Goal: Task Accomplishment & Management: Use online tool/utility

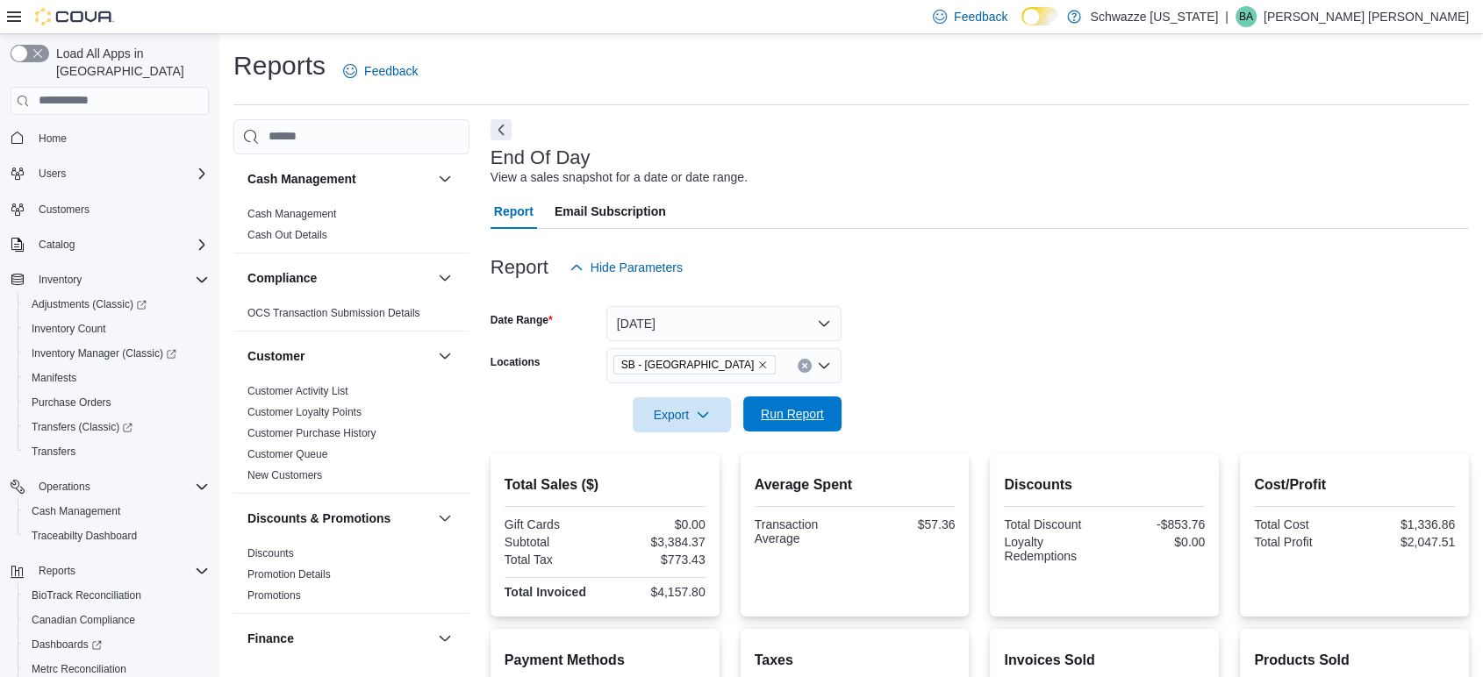
scroll to position [1260, 0]
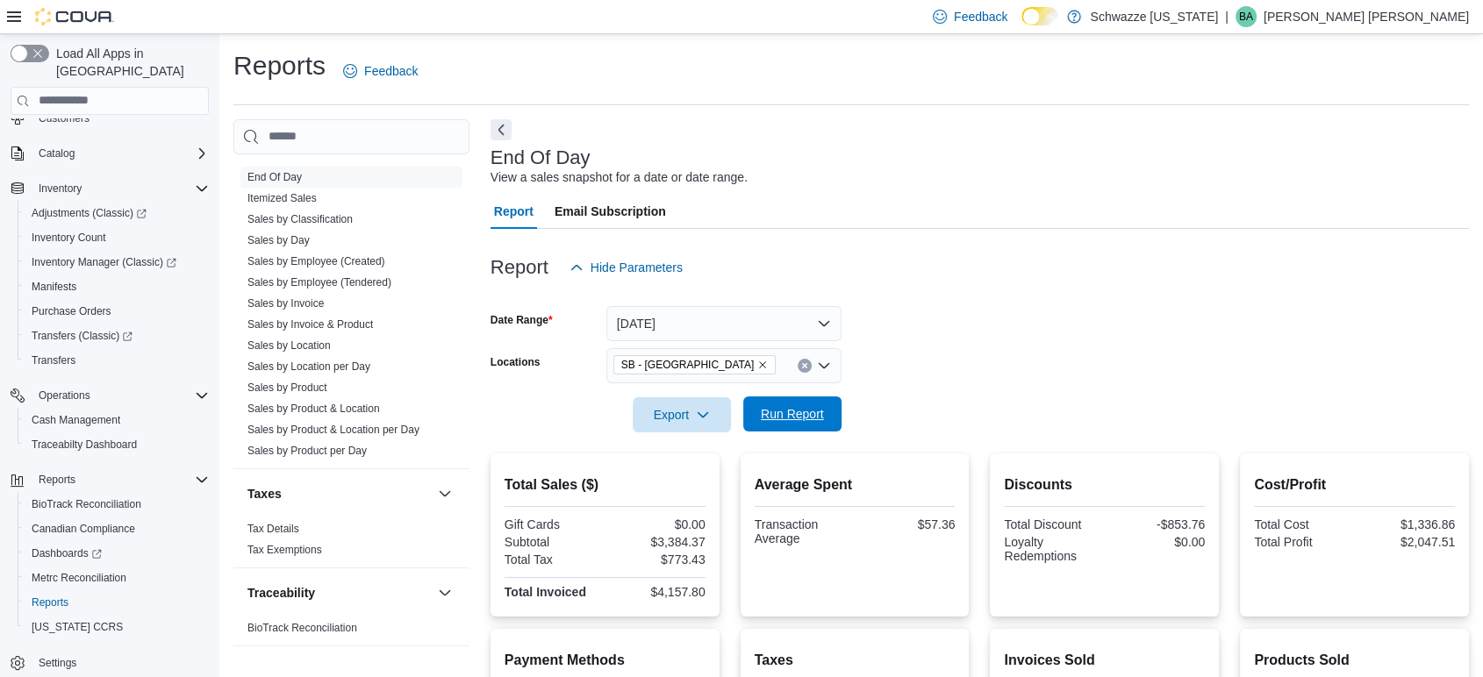
click at [807, 415] on span "Run Report" at bounding box center [792, 414] width 63 height 18
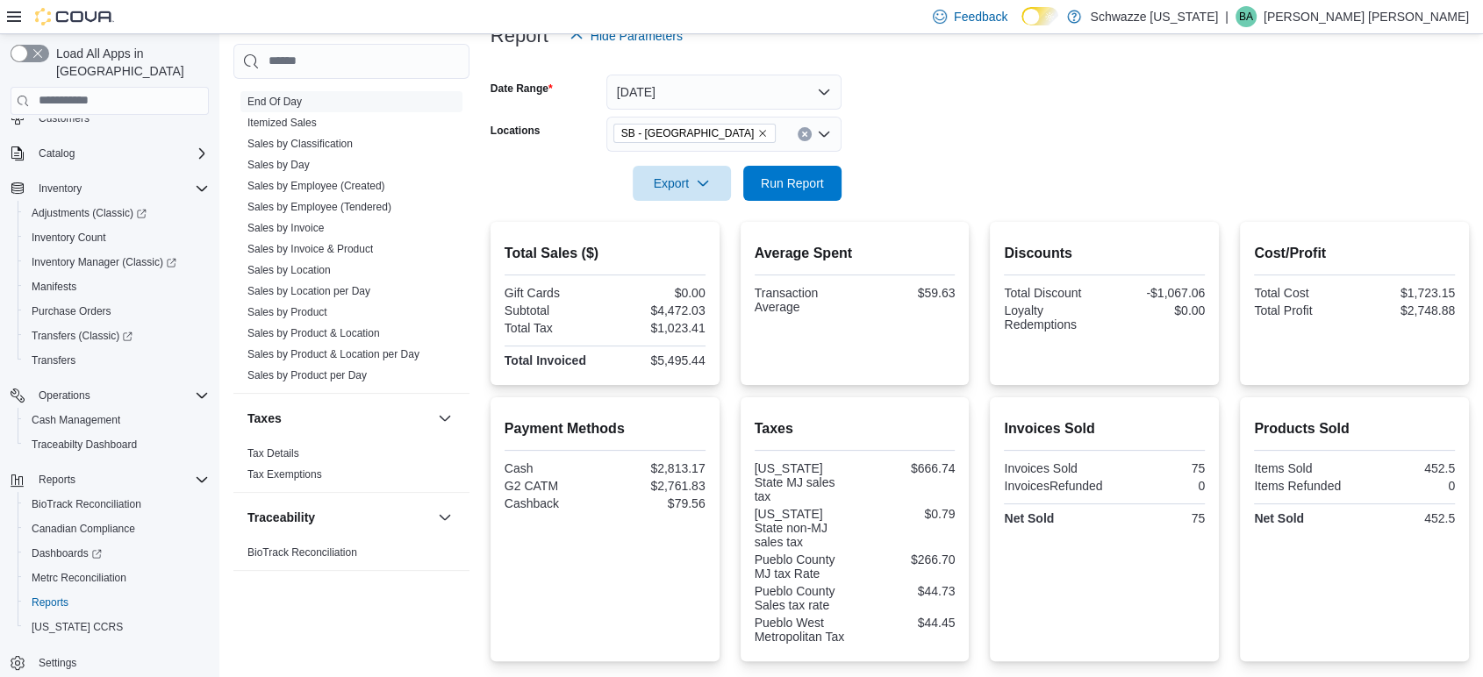
scroll to position [168, 0]
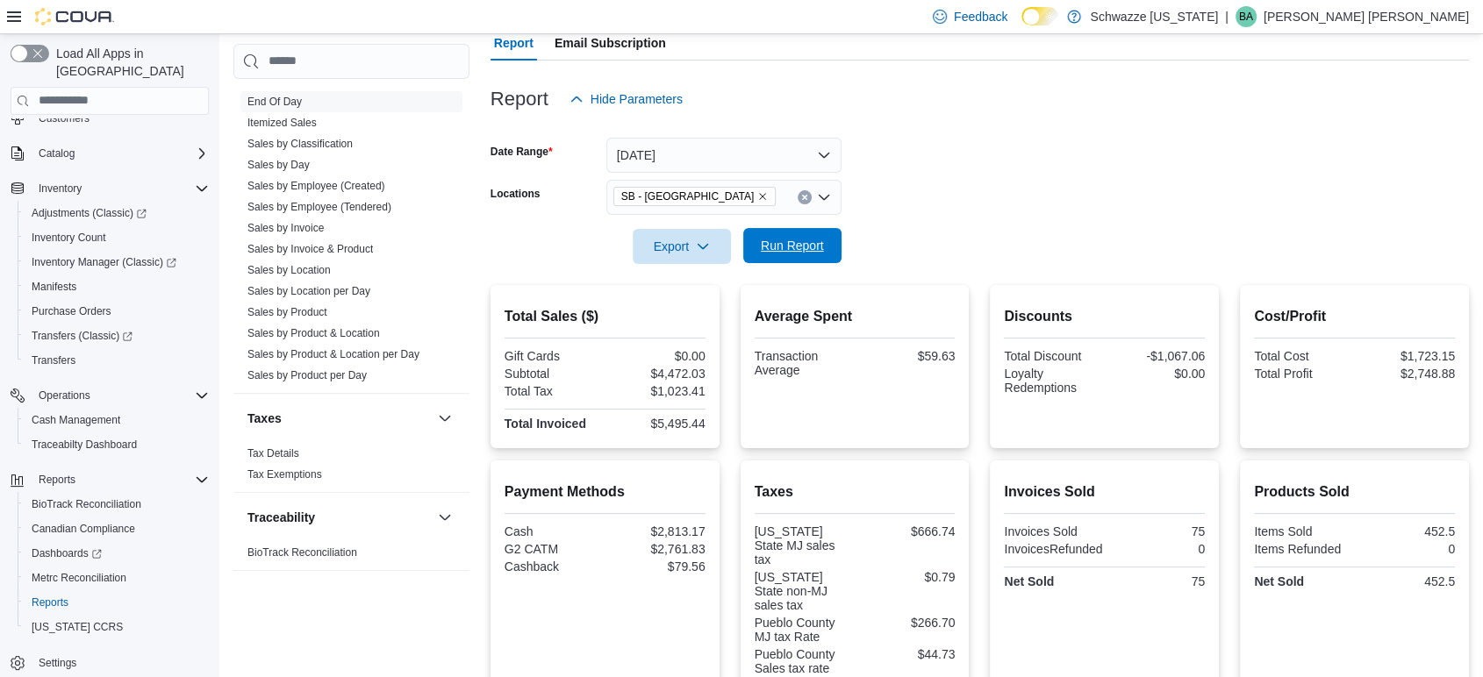
click at [784, 232] on span "Run Report" at bounding box center [792, 245] width 77 height 35
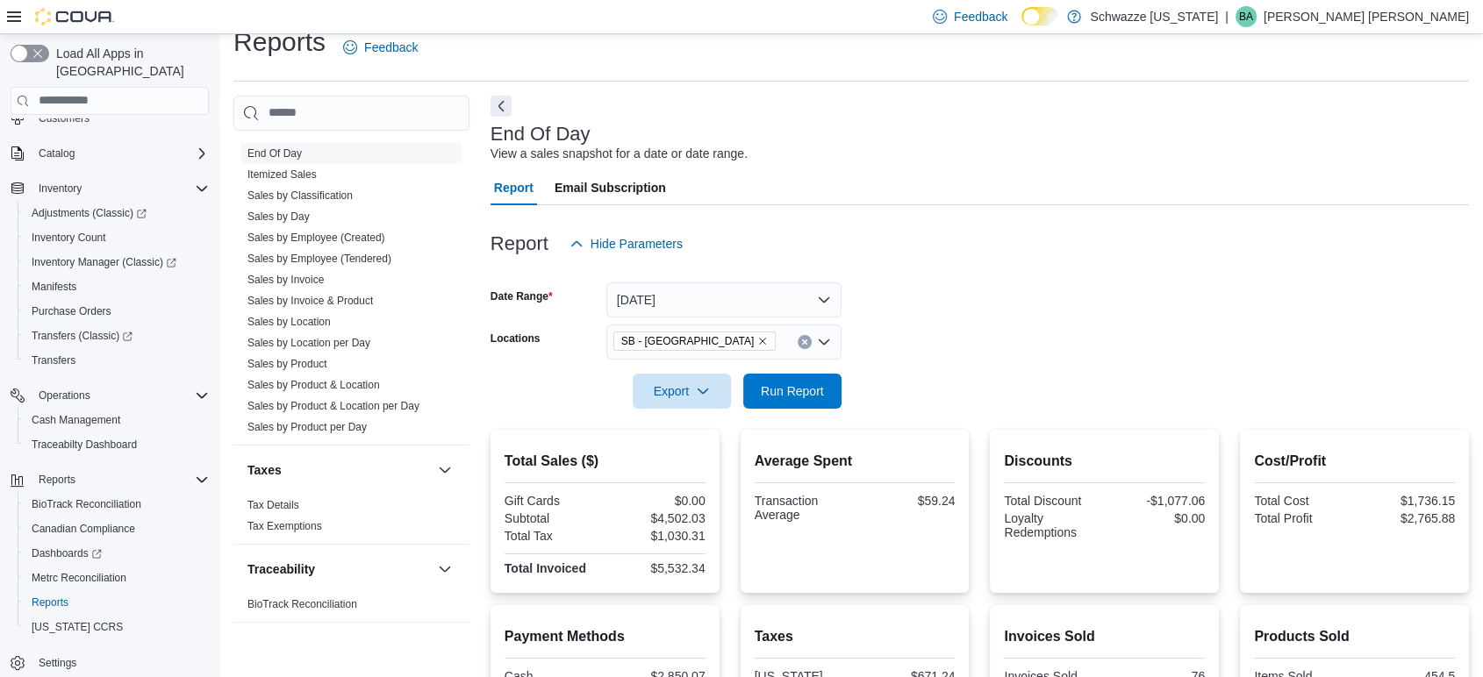
scroll to position [0, 0]
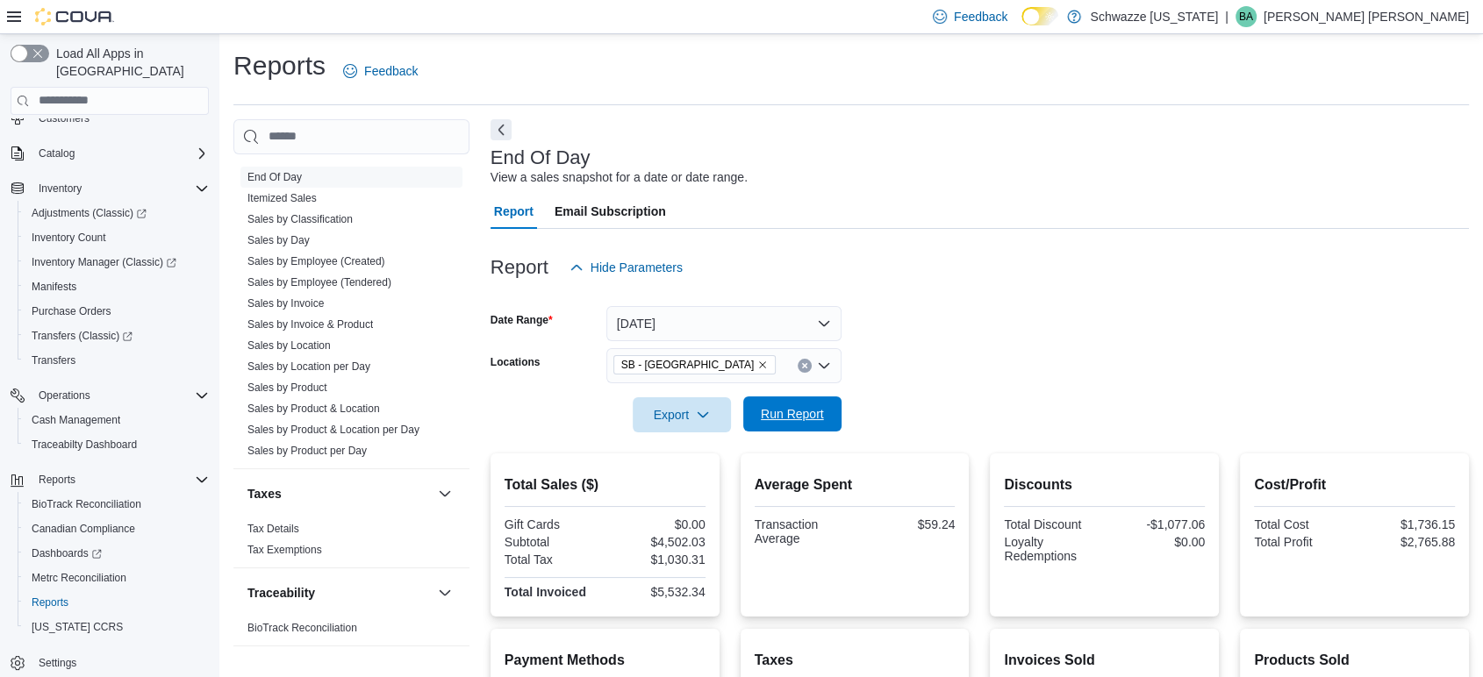
click at [769, 412] on span "Run Report" at bounding box center [792, 414] width 63 height 18
click at [754, 414] on span "Run Report" at bounding box center [792, 414] width 77 height 35
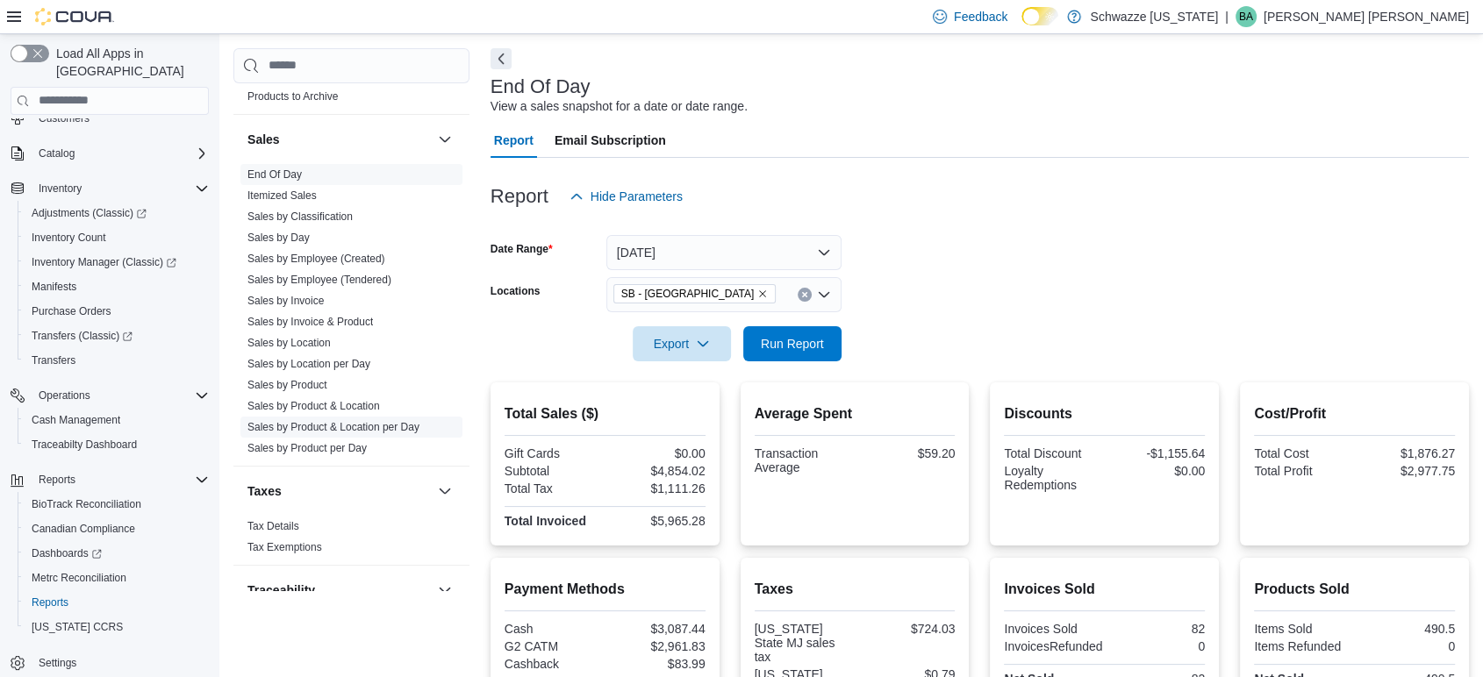
scroll to position [1163, 0]
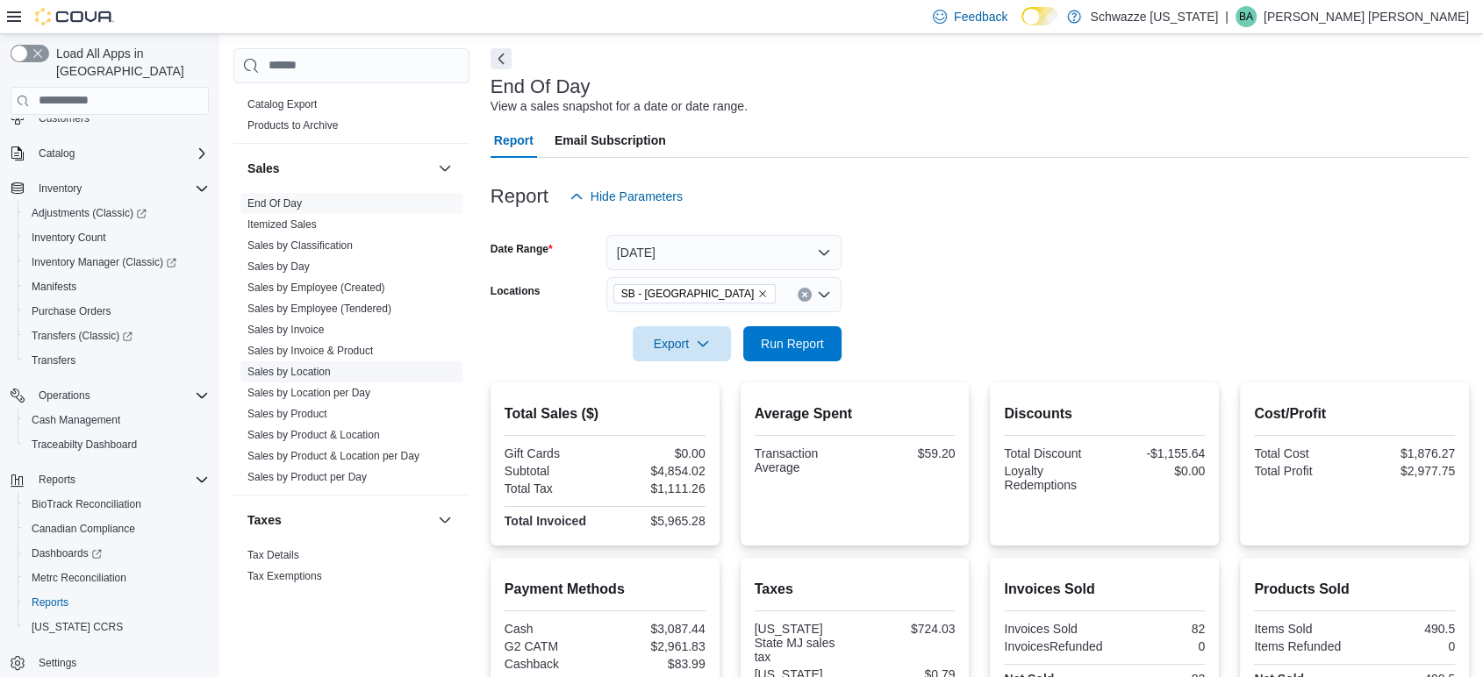
click at [299, 374] on link "Sales by Location" at bounding box center [288, 372] width 83 height 12
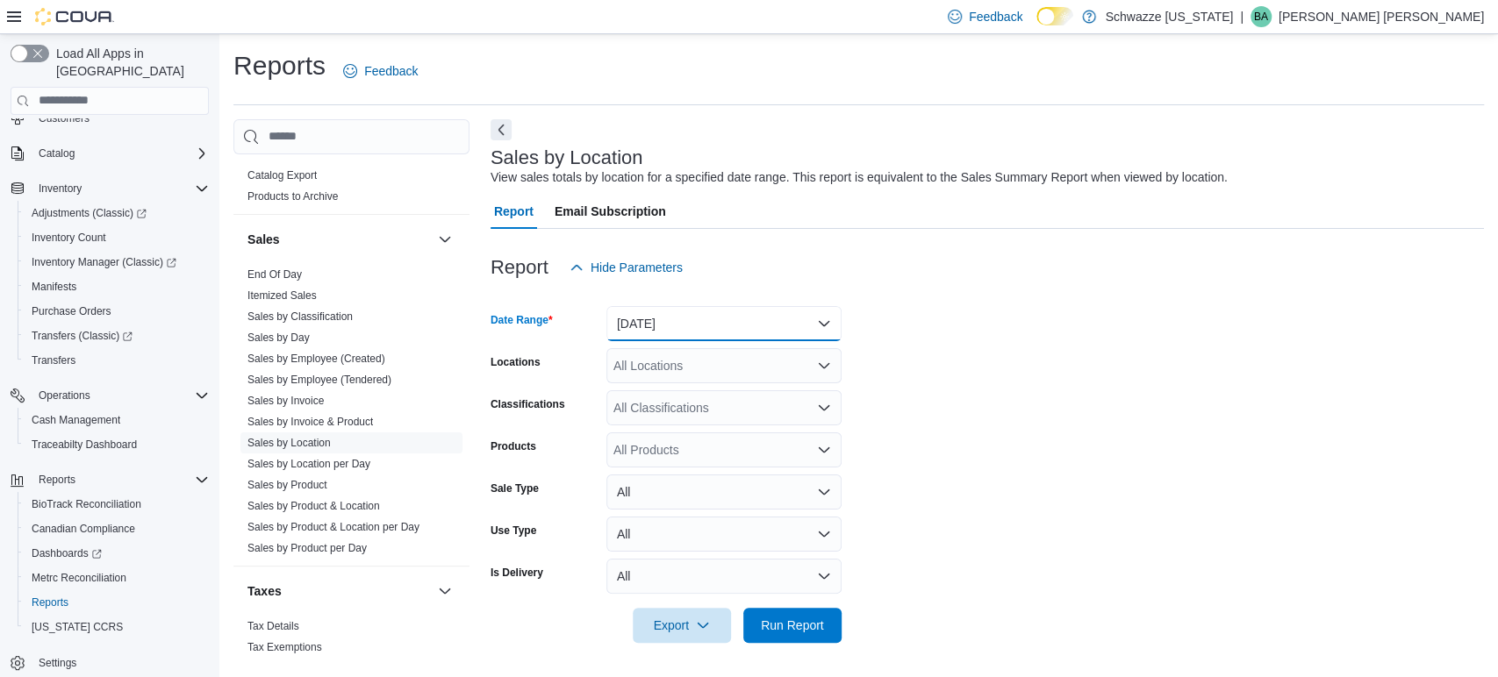
click at [731, 319] on button "[DATE]" at bounding box center [723, 323] width 235 height 35
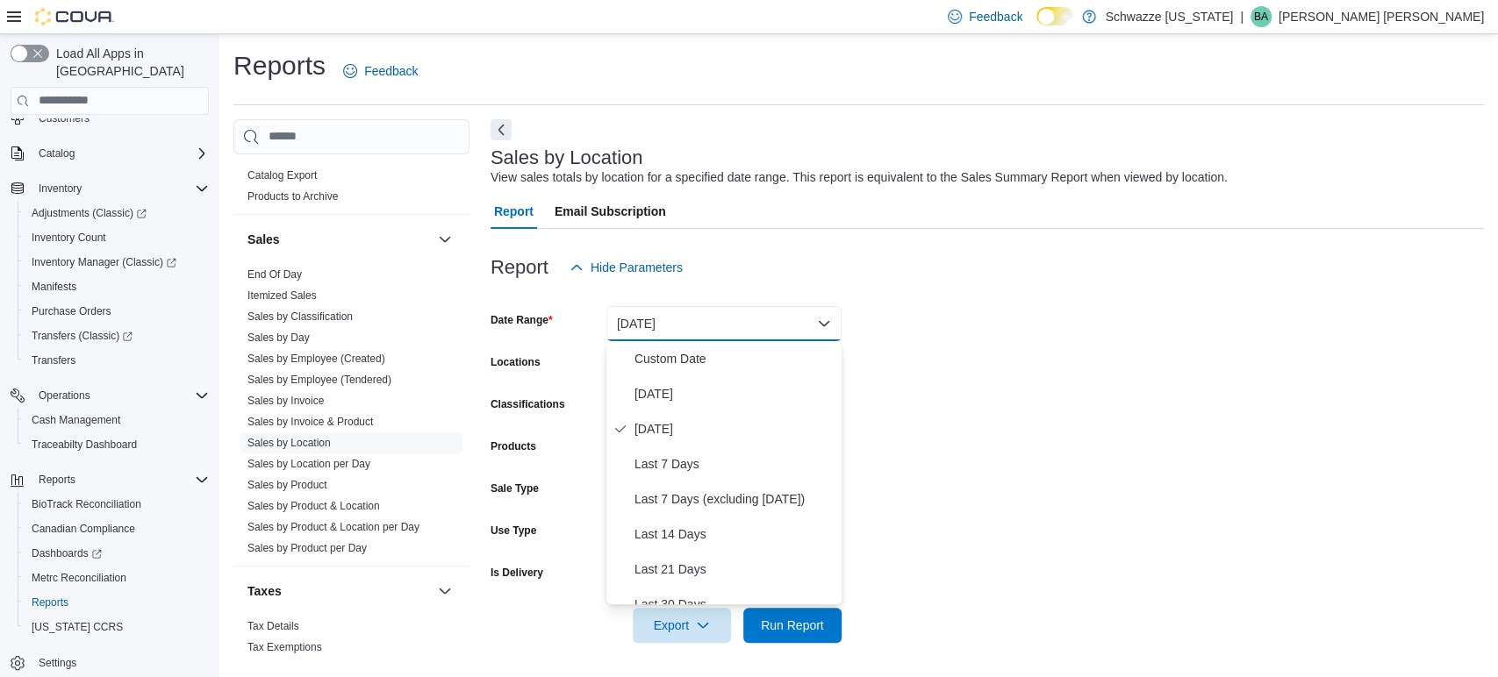
click at [1066, 332] on form "Date Range [DATE] Locations All Locations Classifications All Classifications P…" at bounding box center [987, 464] width 993 height 358
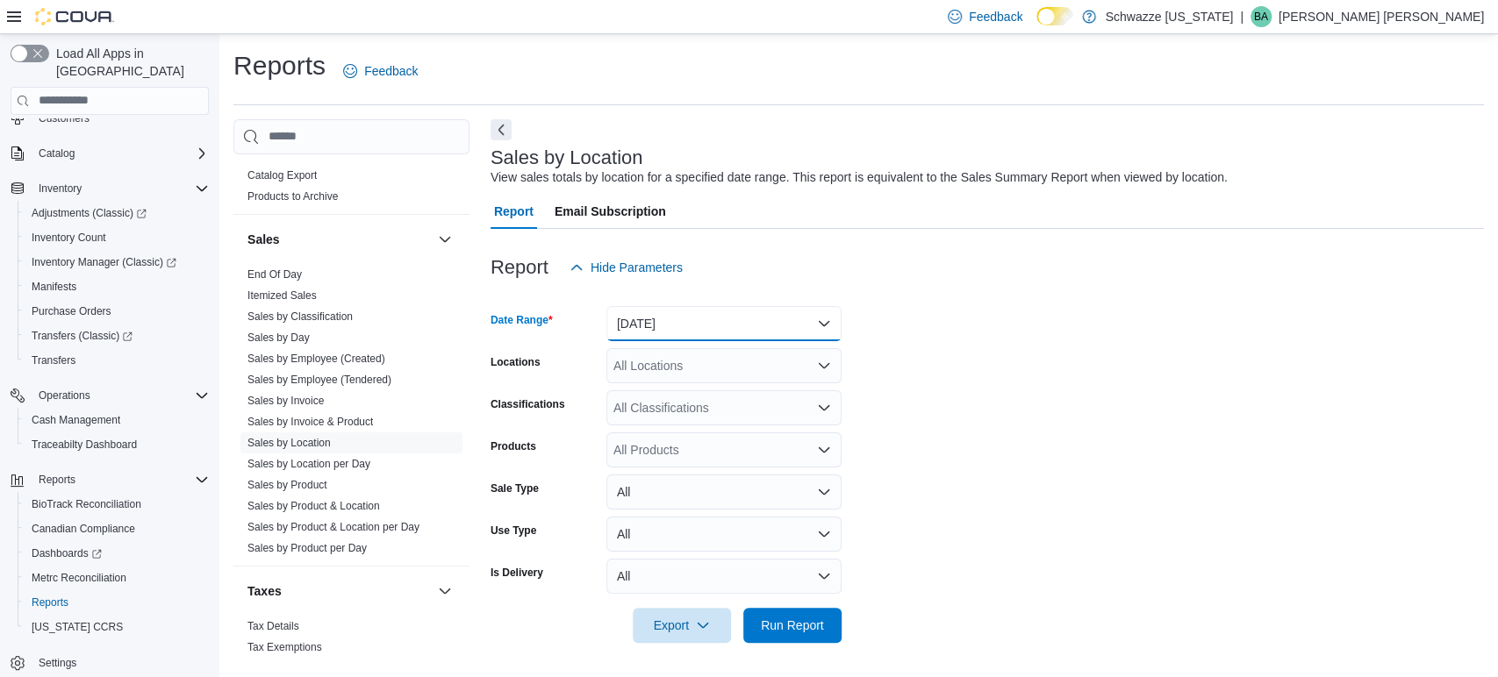
click at [705, 330] on button "[DATE]" at bounding box center [723, 323] width 235 height 35
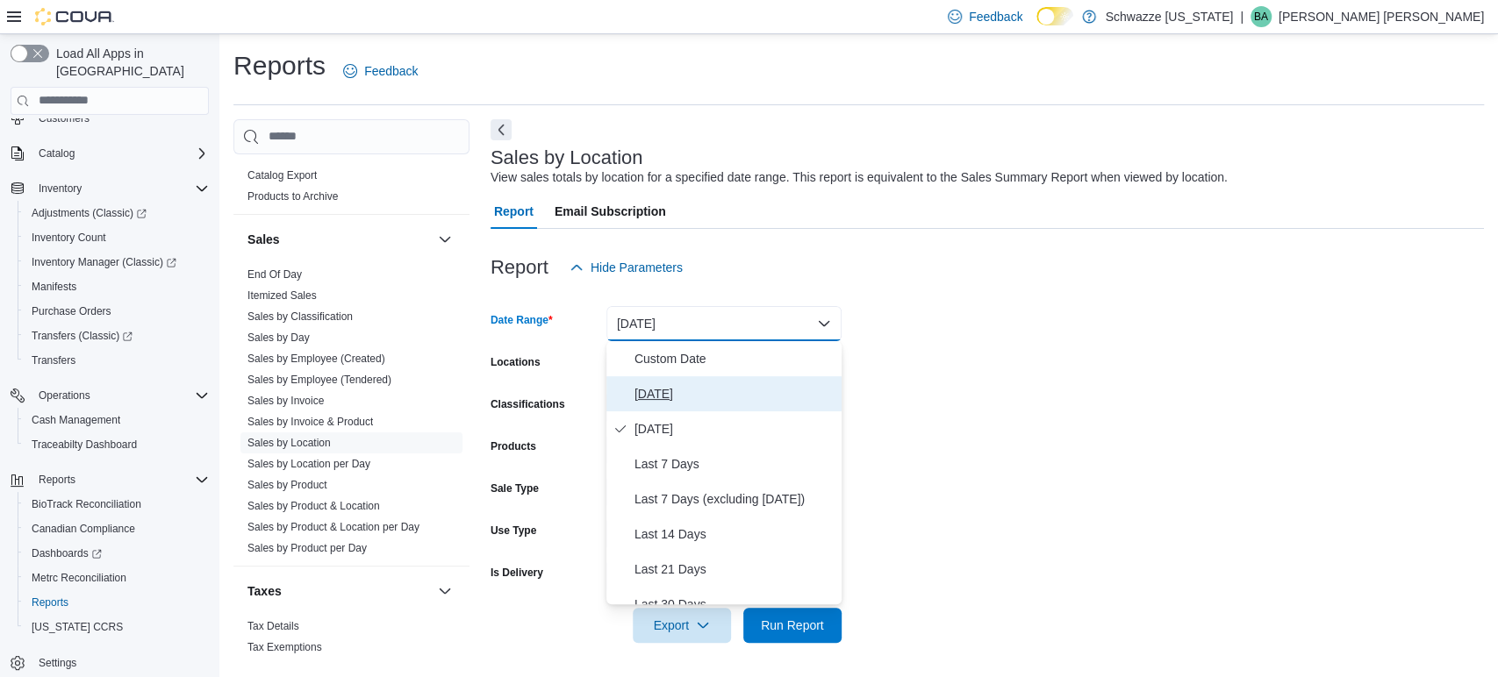
click at [662, 405] on button "[DATE]" at bounding box center [723, 393] width 235 height 35
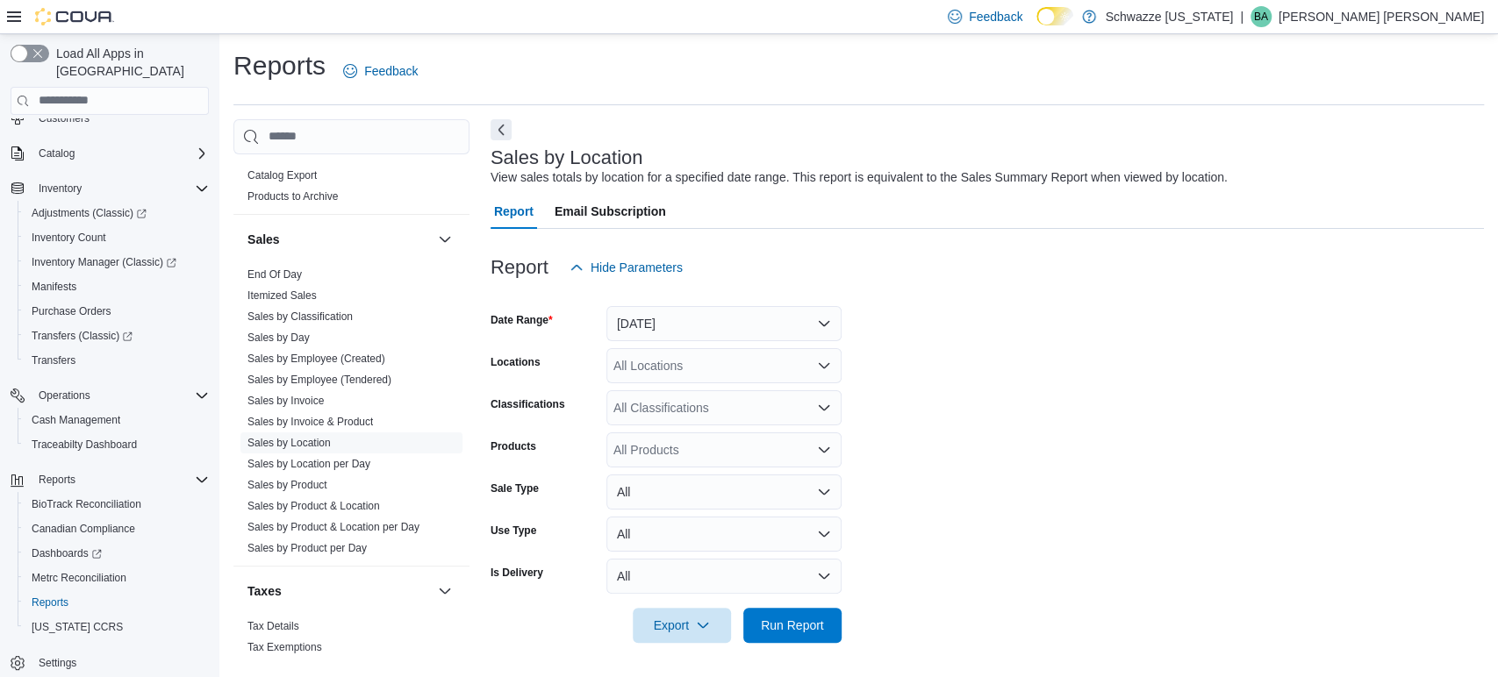
click at [1099, 325] on form "Date Range [DATE] Locations All Locations Classifications All Classifications P…" at bounding box center [987, 464] width 993 height 358
click at [775, 359] on div "All Locations" at bounding box center [723, 365] width 235 height 35
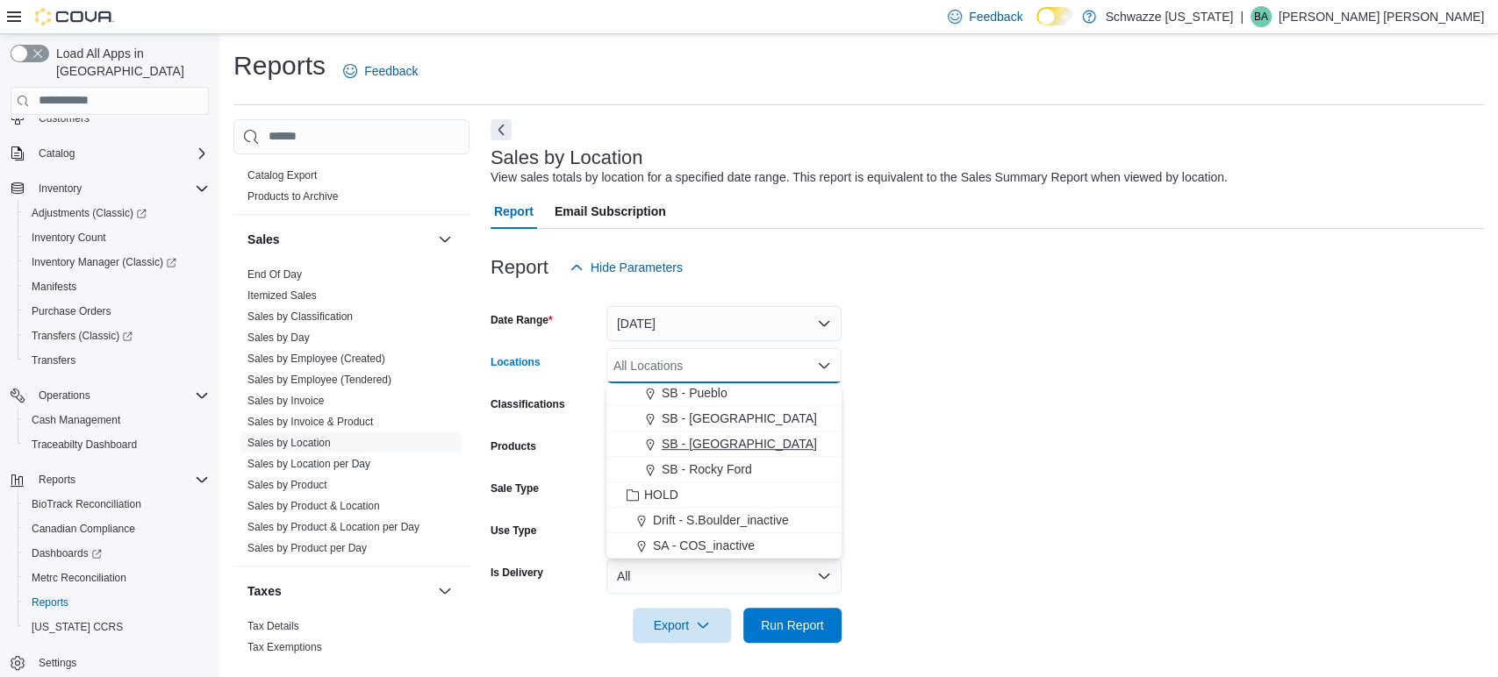
click at [756, 439] on span "SB - [GEOGRAPHIC_DATA]" at bounding box center [739, 444] width 155 height 18
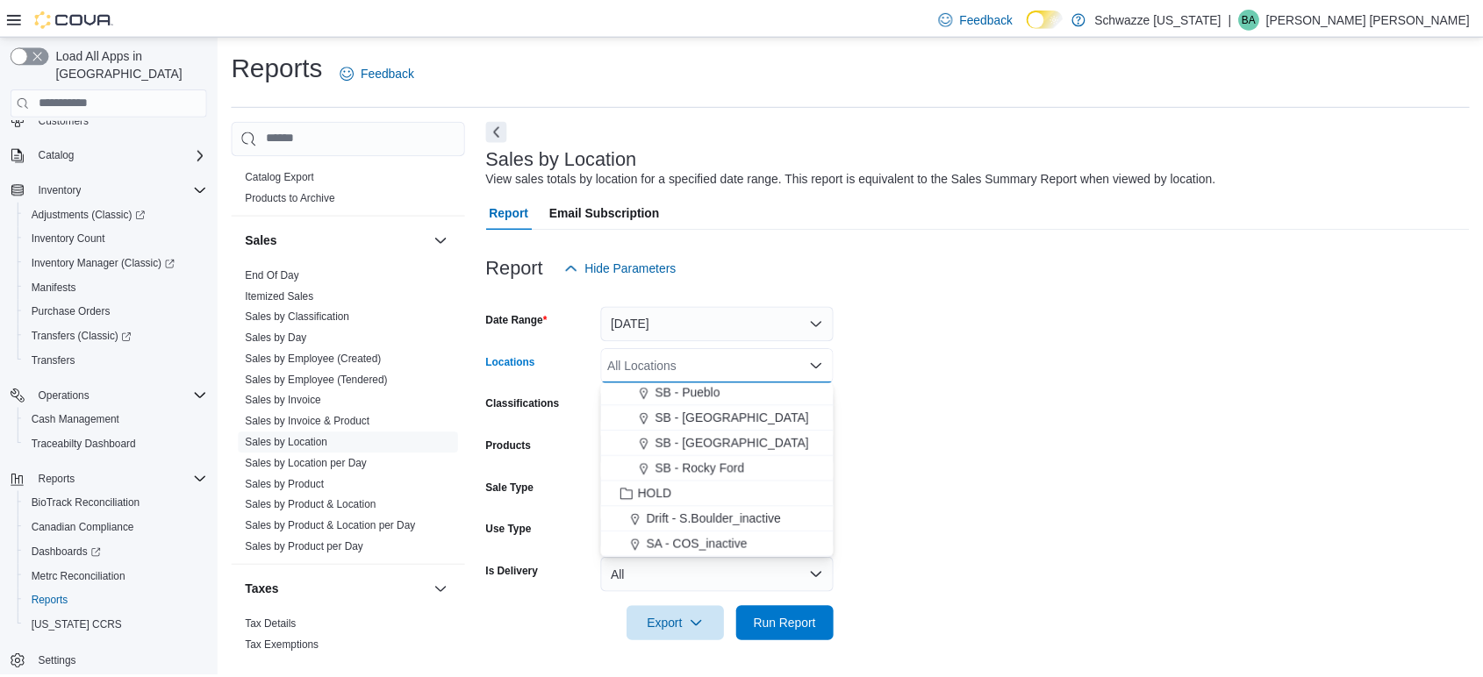
scroll to position [816, 0]
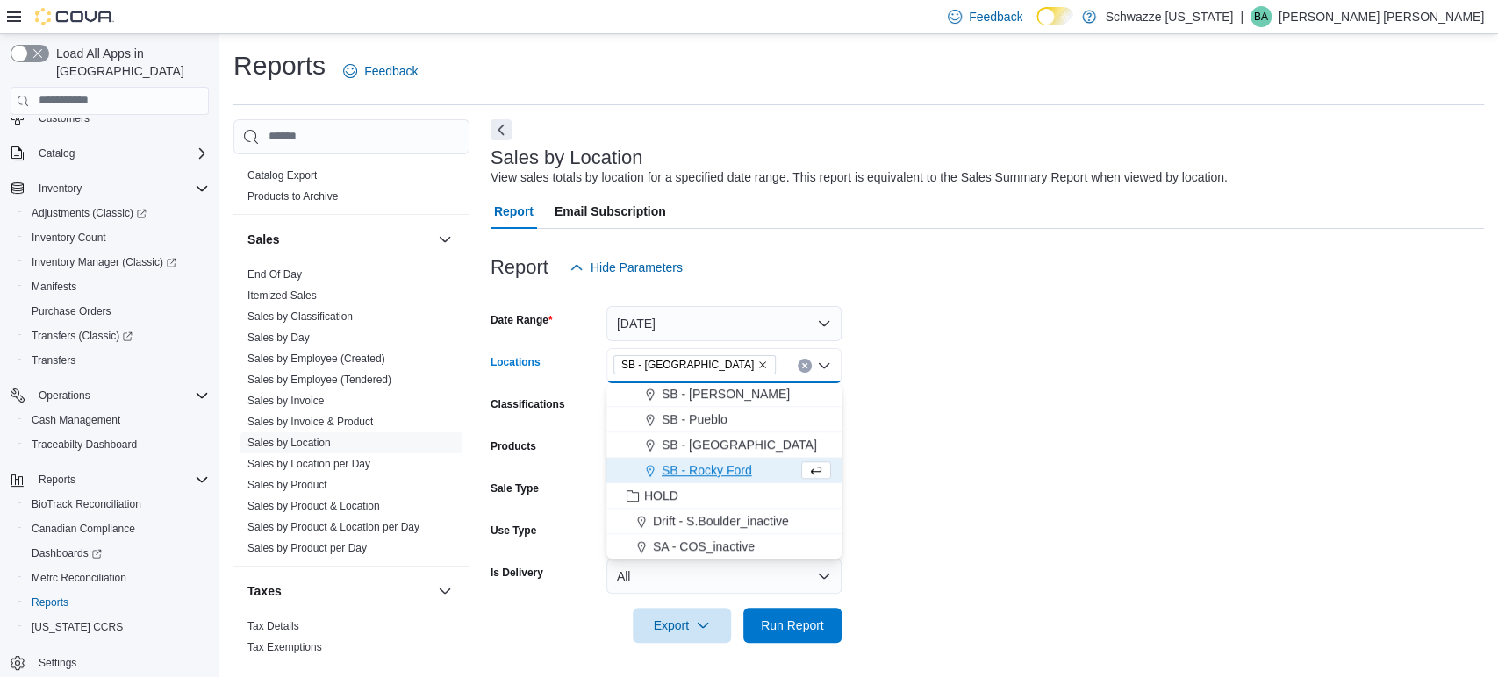
click at [1316, 356] on form "Date Range [DATE] Locations SB - [GEOGRAPHIC_DATA] box. Selected. SB - [GEOGRAP…" at bounding box center [987, 464] width 993 height 358
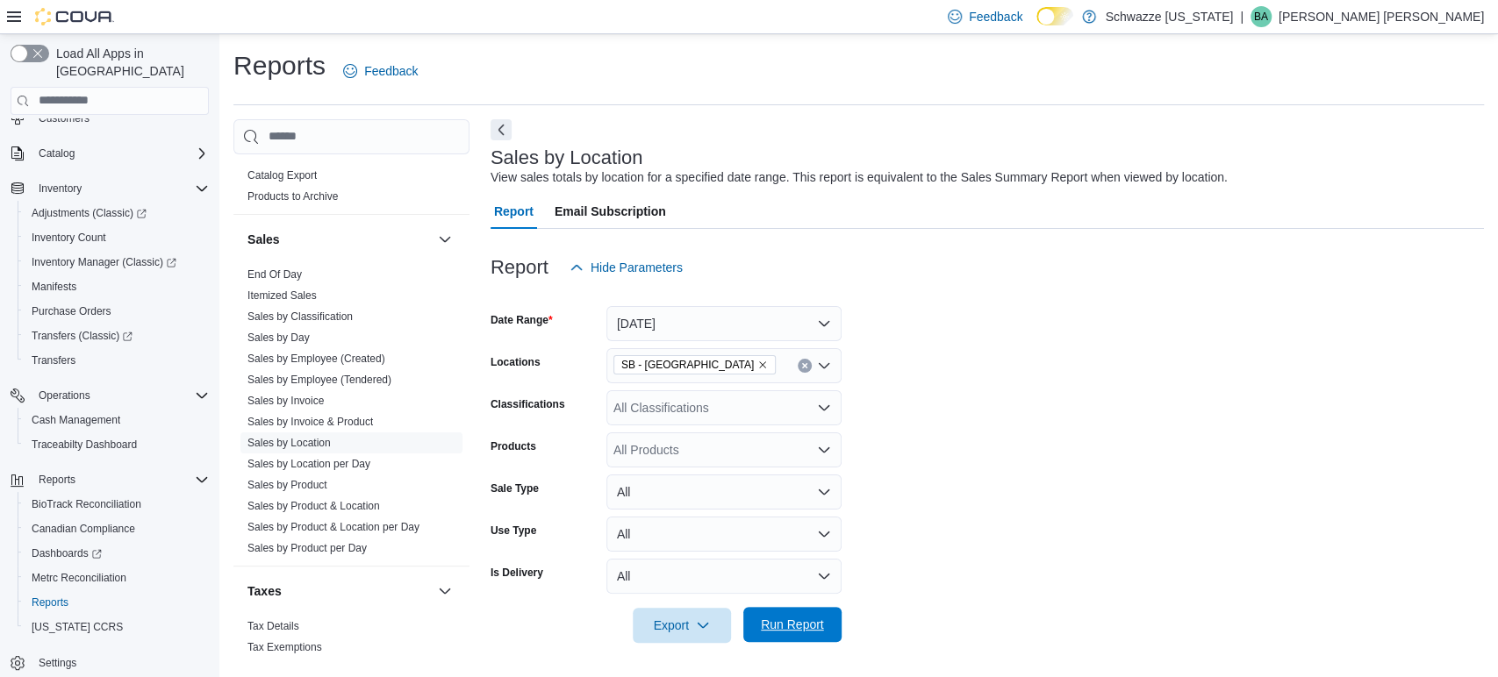
click at [784, 628] on span "Run Report" at bounding box center [792, 625] width 63 height 18
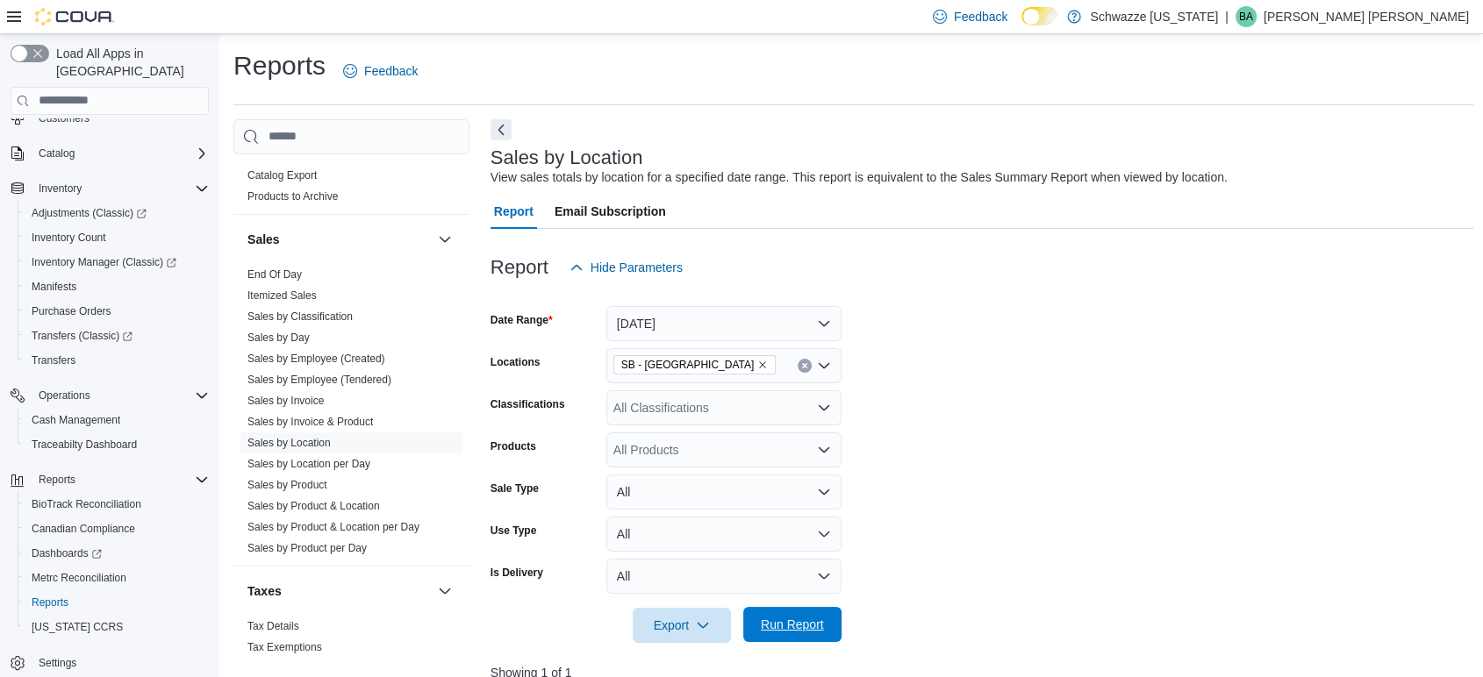
click at [805, 621] on span "Run Report" at bounding box center [792, 625] width 63 height 18
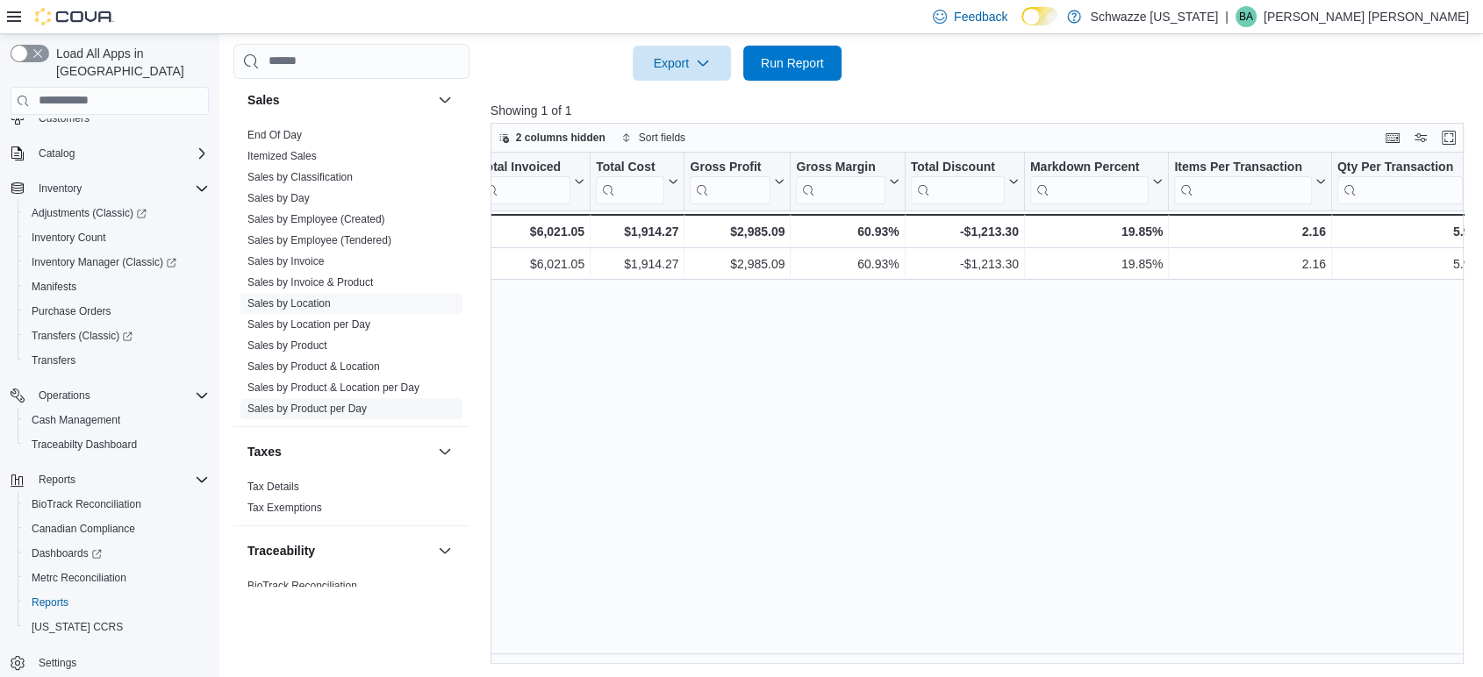
scroll to position [1260, 0]
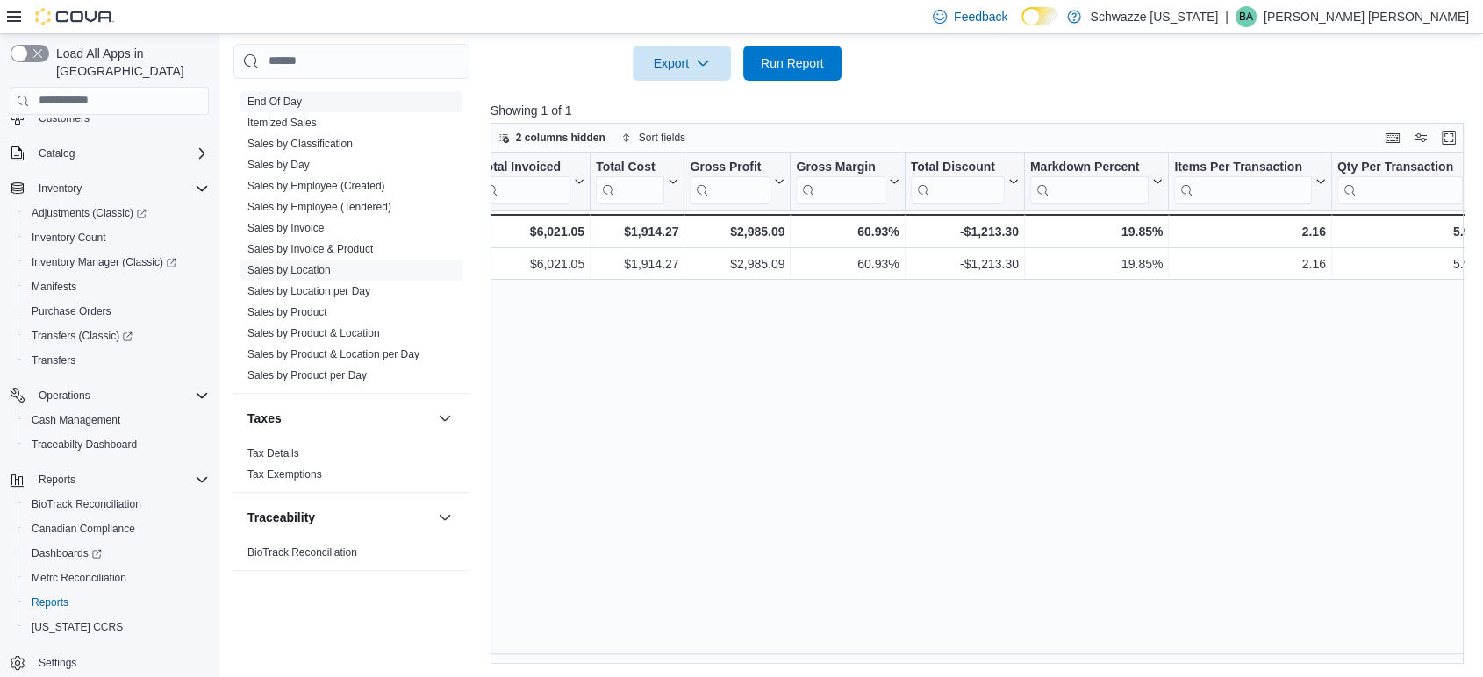
click at [291, 101] on link "End Of Day" at bounding box center [274, 102] width 54 height 12
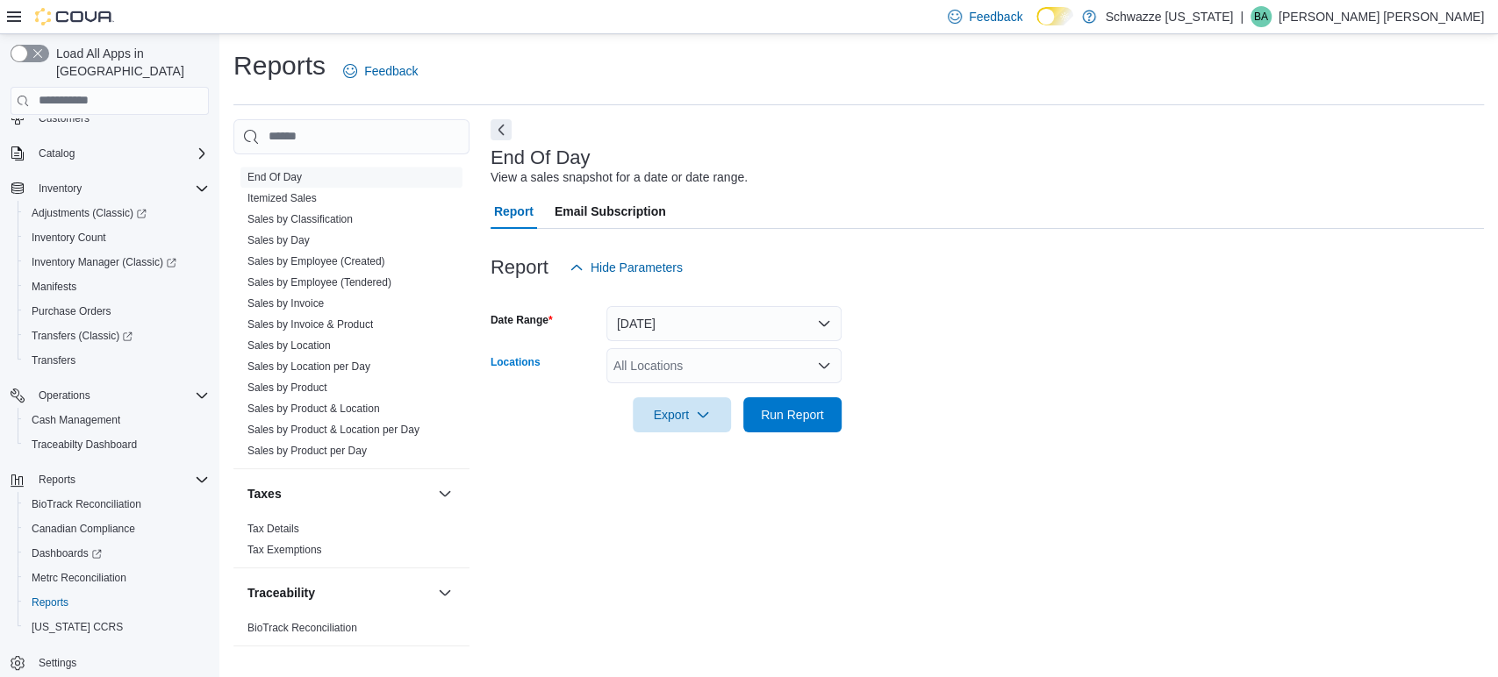
click at [642, 371] on div "All Locations" at bounding box center [723, 365] width 235 height 35
type input "**"
click at [708, 390] on span "SB - [GEOGRAPHIC_DATA]" at bounding box center [739, 396] width 155 height 18
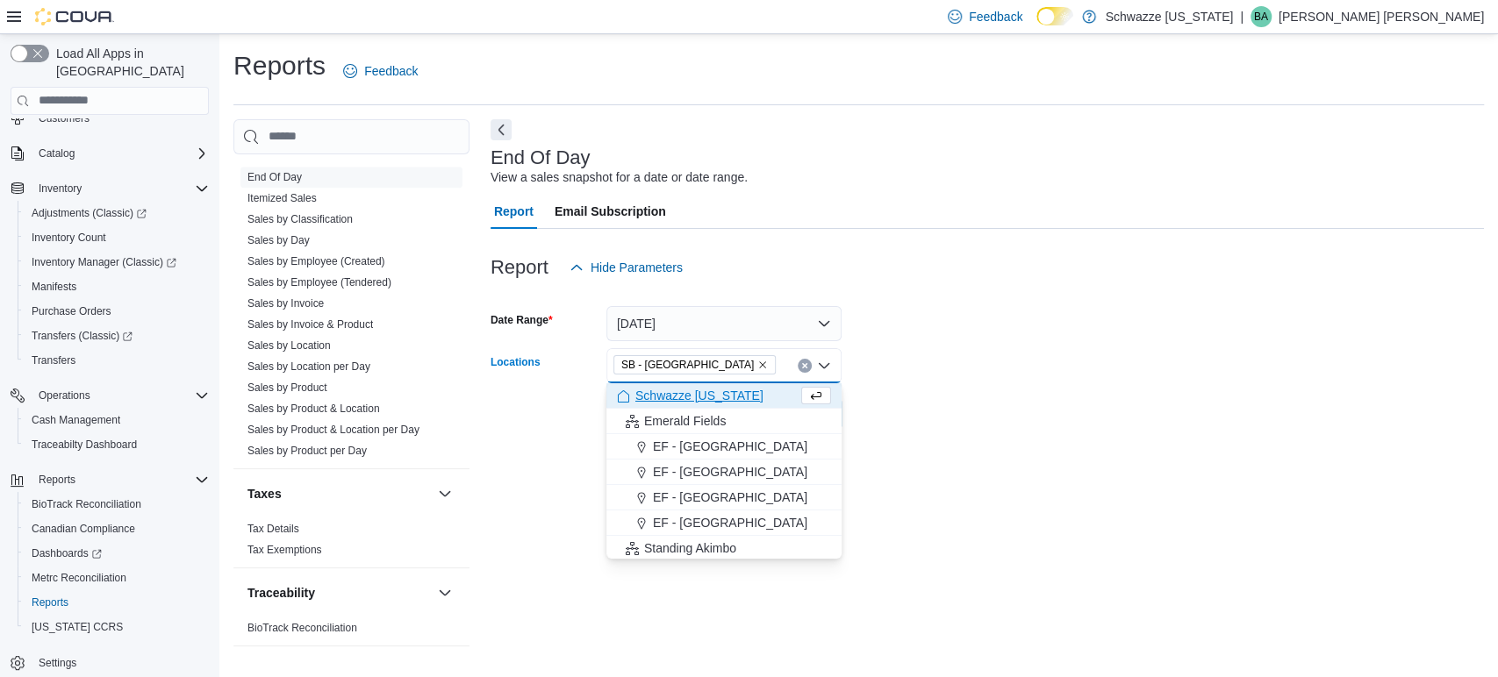
drag, startPoint x: 1167, startPoint y: 398, endPoint x: 830, endPoint y: 412, distance: 337.2
click at [1130, 405] on form "Date Range [DATE] Locations SB - [GEOGRAPHIC_DATA] box. Selected. SB - [GEOGRAP…" at bounding box center [987, 358] width 993 height 147
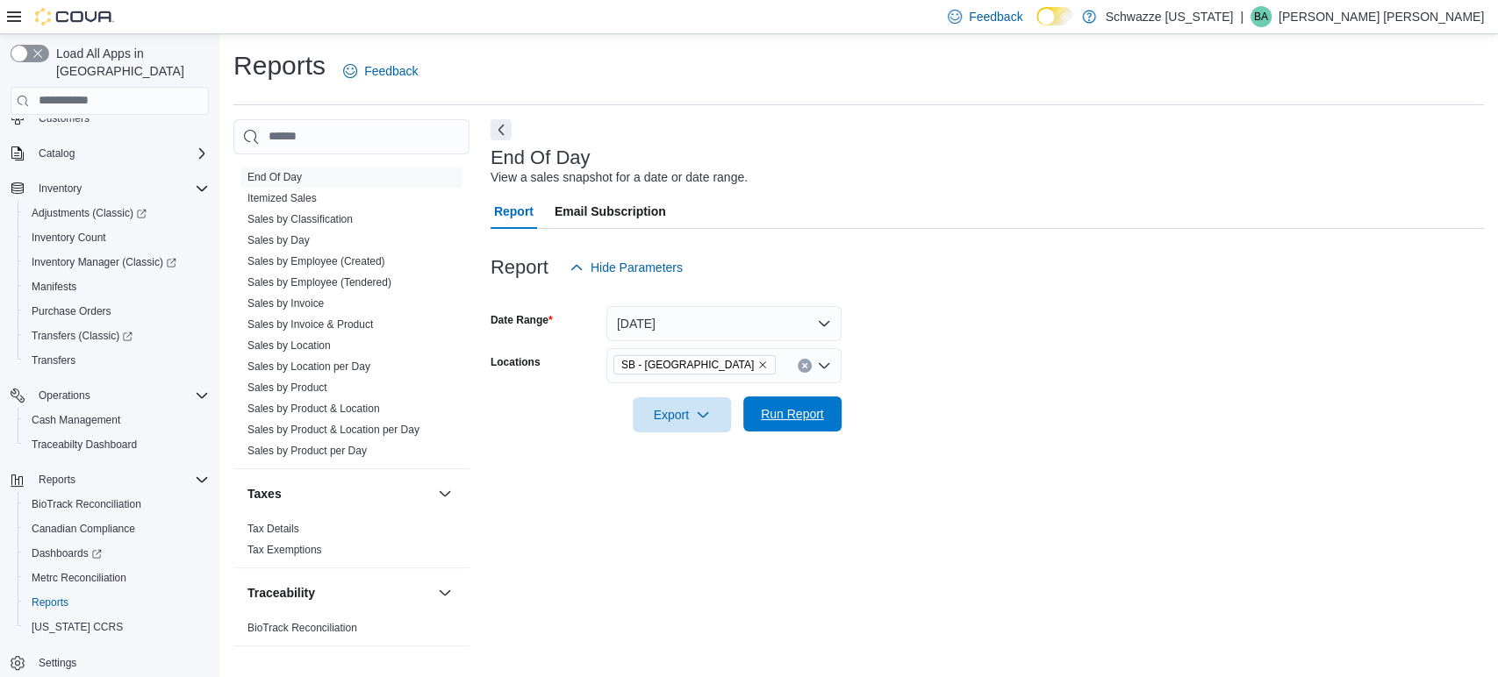
click at [830, 411] on span "Run Report" at bounding box center [792, 414] width 77 height 35
